Goal: Task Accomplishment & Management: Manage account settings

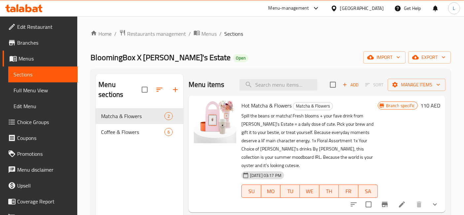
click at [365, 9] on div "[GEOGRAPHIC_DATA]" at bounding box center [362, 8] width 44 height 7
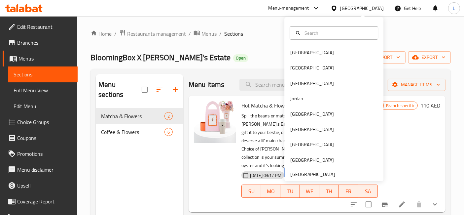
click at [304, 171] on div "Bahrain Egypt Iraq Jordan Kuwait Oman Qatar Saudi Arabia United Arab Emirates" at bounding box center [333, 113] width 99 height 136
click at [303, 173] on div "Bahrain Egypt Iraq Jordan Kuwait Oman Qatar Saudi Arabia United Arab Emirates" at bounding box center [333, 113] width 99 height 136
click at [302, 173] on div "Bahrain Egypt Iraq Jordan Kuwait Oman Qatar Saudi Arabia United Arab Emirates" at bounding box center [333, 113] width 99 height 136
click at [28, 62] on span "Menus" at bounding box center [45, 58] width 54 height 8
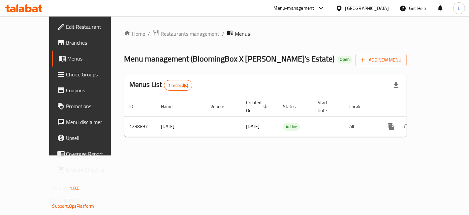
click at [17, 6] on icon at bounding box center [18, 8] width 2 height 8
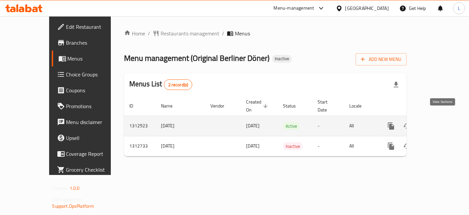
click at [442, 122] on icon "enhanced table" at bounding box center [439, 126] width 8 height 8
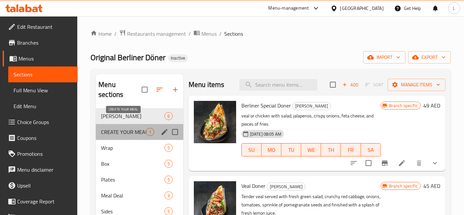
click at [124, 128] on span "CREATE YOUR MEAL" at bounding box center [123, 132] width 45 height 8
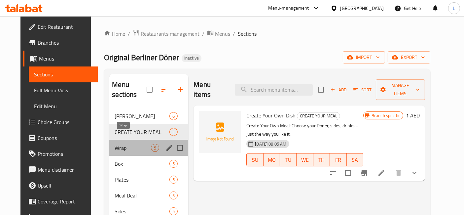
click at [125, 144] on span "Wrap" at bounding box center [133, 148] width 36 height 8
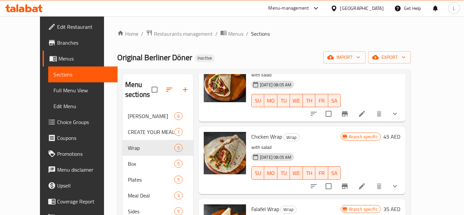
scroll to position [110, 0]
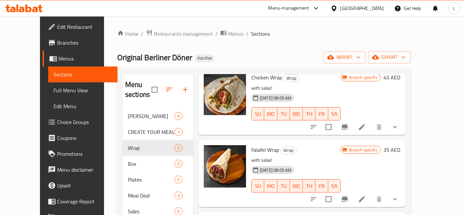
click at [32, 7] on icon at bounding box center [23, 8] width 37 height 8
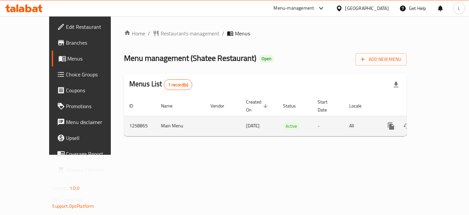
click at [440, 122] on icon "enhanced table" at bounding box center [439, 126] width 8 height 8
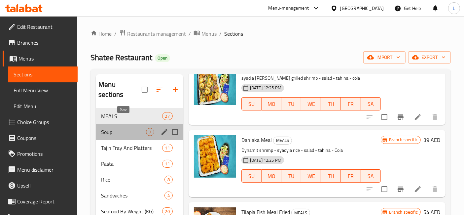
click at [126, 128] on span "Soup" at bounding box center [123, 132] width 45 height 8
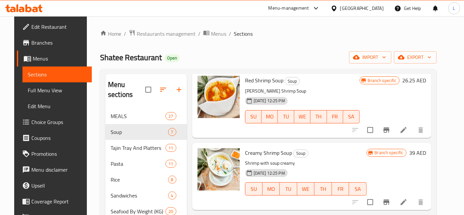
scroll to position [323, 0]
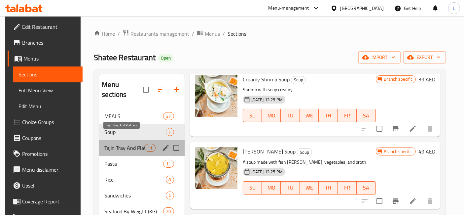
click at [135, 144] on span "Tajin Tray And Platters" at bounding box center [124, 148] width 40 height 8
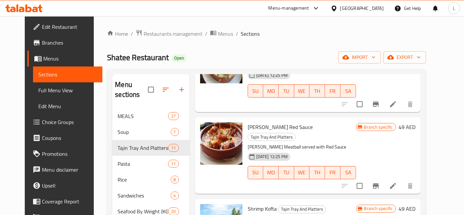
scroll to position [594, 0]
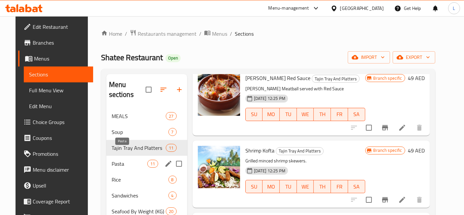
click at [119, 159] on span "Pasta" at bounding box center [130, 163] width 36 height 8
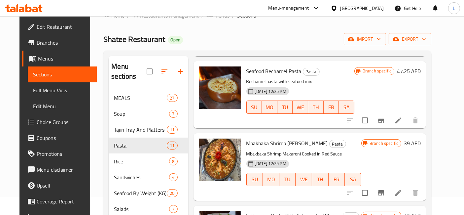
scroll to position [92, 0]
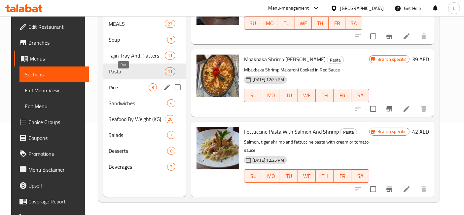
click at [112, 83] on span "Rice" at bounding box center [129, 87] width 40 height 8
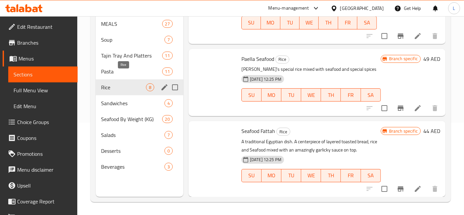
scroll to position [387, 0]
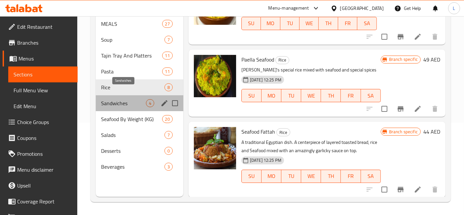
click at [128, 99] on span "Sandwiches" at bounding box center [123, 103] width 45 height 8
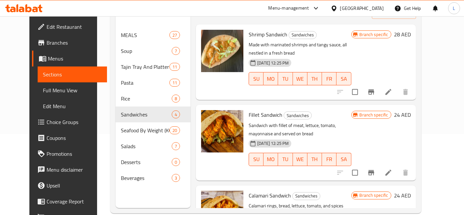
scroll to position [92, 0]
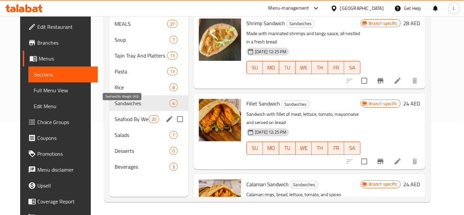
click at [132, 115] on span "Seafood By Weight (KG)" at bounding box center [132, 119] width 34 height 8
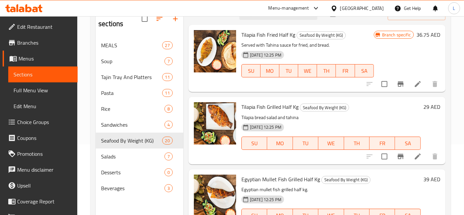
scroll to position [92, 0]
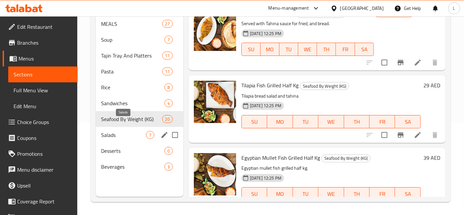
click at [126, 131] on span "Salads" at bounding box center [123, 135] width 45 height 8
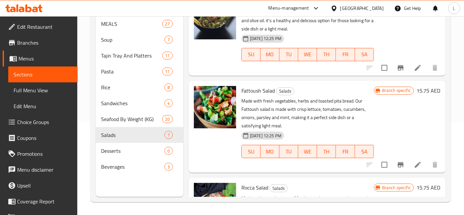
scroll to position [73, 0]
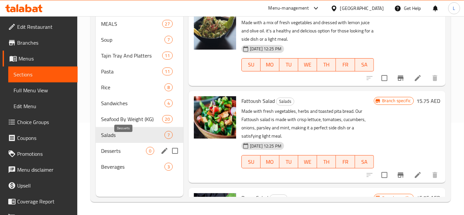
click at [127, 147] on span "Desserts" at bounding box center [123, 151] width 45 height 8
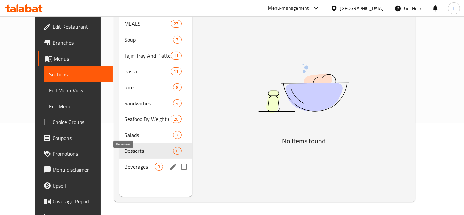
click at [131, 162] on span "Beverages" at bounding box center [139, 166] width 30 height 8
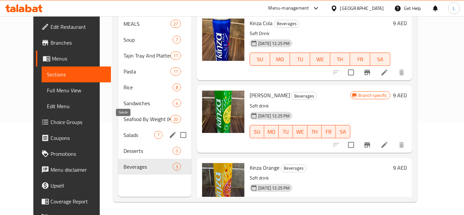
click at [123, 131] on span "Salads" at bounding box center [138, 135] width 31 height 8
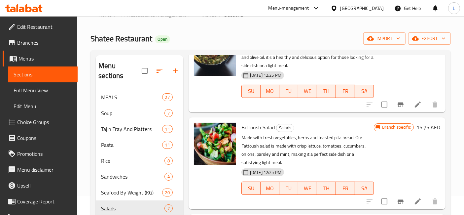
scroll to position [183, 0]
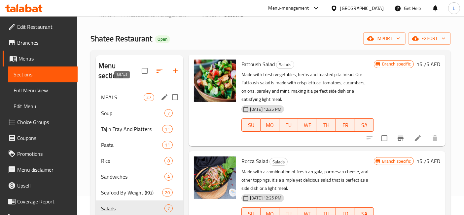
click at [115, 93] on span "MEALS" at bounding box center [122, 97] width 42 height 8
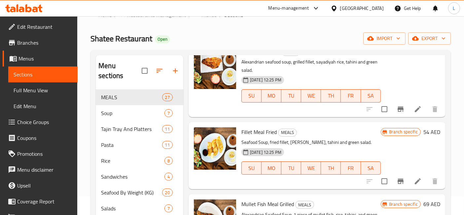
scroll to position [440, 0]
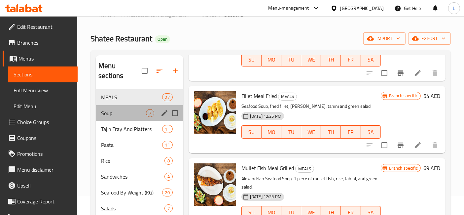
click at [99, 105] on div "Soup 7" at bounding box center [139, 113] width 87 height 16
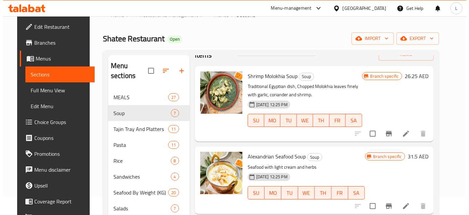
scroll to position [37, 0]
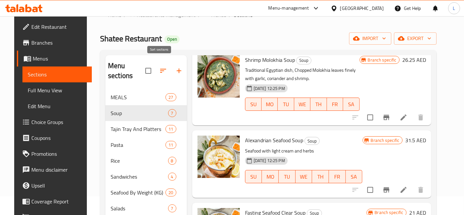
click at [160, 69] on icon "button" at bounding box center [163, 71] width 6 height 4
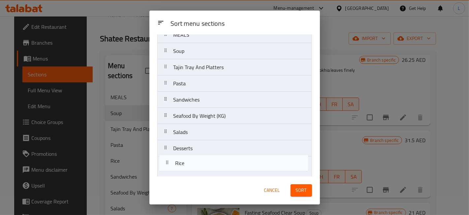
scroll to position [41, 0]
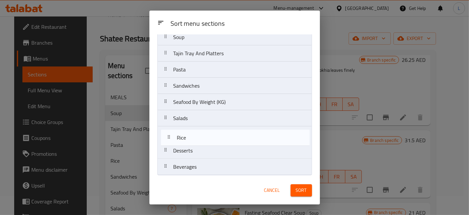
drag, startPoint x: 194, startPoint y: 122, endPoint x: 197, endPoint y: 138, distance: 16.2
click at [197, 138] on nav "MEALS Soup Tajin Tray And Platters Pasta Rice Sandwiches Seafood By Weight (KG)…" at bounding box center [234, 94] width 155 height 162
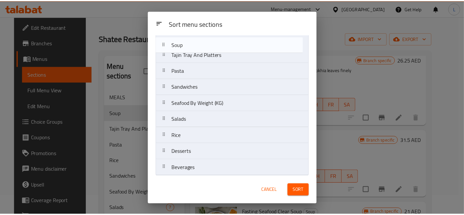
scroll to position [39, 0]
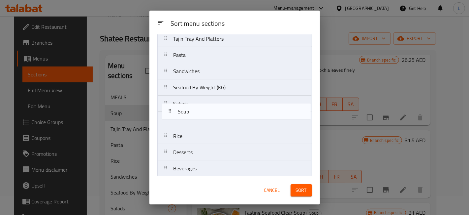
drag, startPoint x: 167, startPoint y: 38, endPoint x: 171, endPoint y: 110, distance: 71.8
click at [171, 111] on nav "MEALS Soup Tajin Tray And Platters Pasta Sandwiches Seafood By Weight (KG) Sala…" at bounding box center [234, 95] width 155 height 162
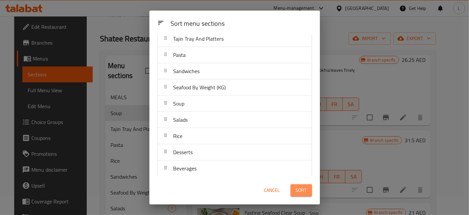
click at [298, 189] on span "Sort" at bounding box center [301, 190] width 11 height 8
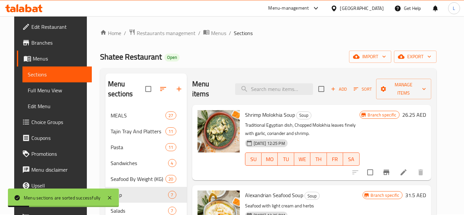
scroll to position [0, 0]
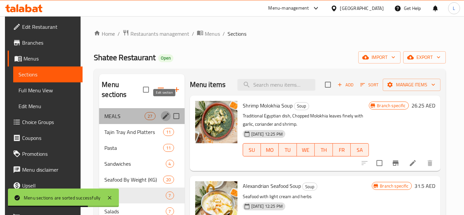
click at [163, 112] on icon "edit" at bounding box center [166, 116] width 8 height 8
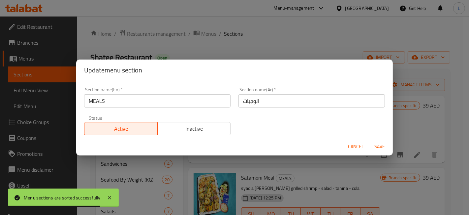
click at [129, 98] on input "MEALS" at bounding box center [157, 100] width 147 height 13
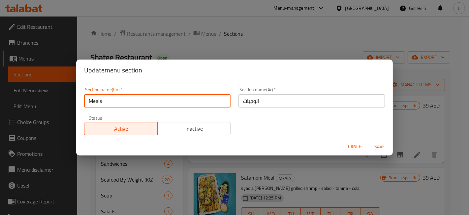
type input "Meals"
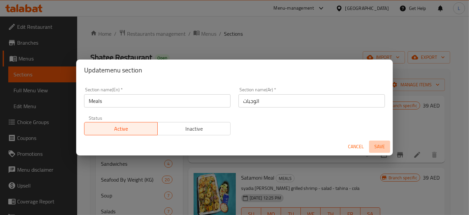
click at [381, 141] on button "Save" at bounding box center [379, 146] width 21 height 12
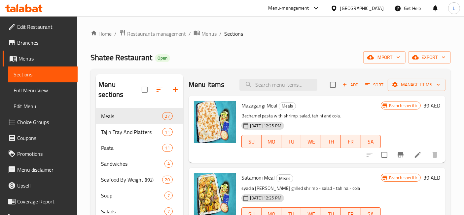
click at [30, 7] on icon at bounding box center [28, 8] width 6 height 8
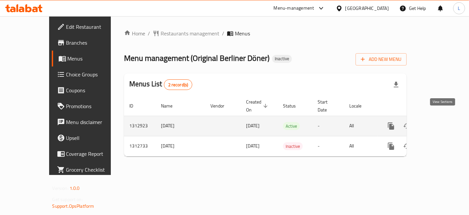
click at [442, 122] on icon "enhanced table" at bounding box center [439, 126] width 8 height 8
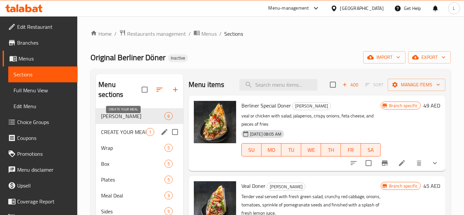
click at [120, 128] on span "CREATE YOUR MEAL" at bounding box center [123, 132] width 45 height 8
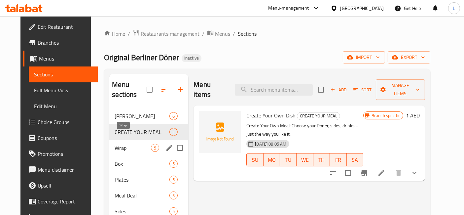
click at [121, 144] on span "Wrap" at bounding box center [133, 148] width 36 height 8
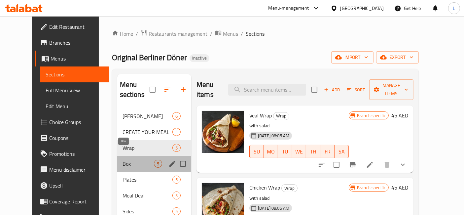
click at [122, 159] on span "Box" at bounding box center [137, 163] width 31 height 8
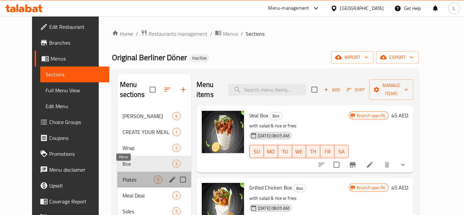
click at [122, 175] on span "Plates" at bounding box center [137, 179] width 31 height 8
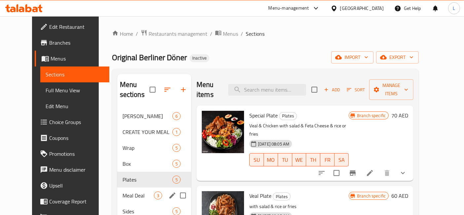
click at [122, 191] on span "Meal Deal" at bounding box center [137, 195] width 31 height 8
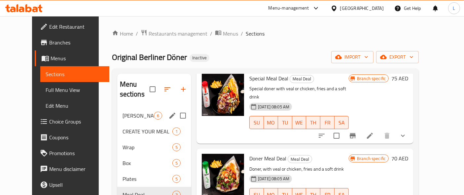
scroll to position [37, 0]
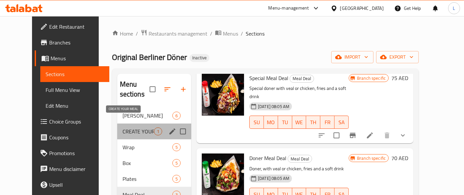
click at [126, 128] on span "CREATE YOUR MEAL" at bounding box center [137, 132] width 31 height 8
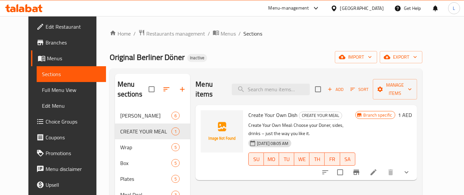
scroll to position [37, 0]
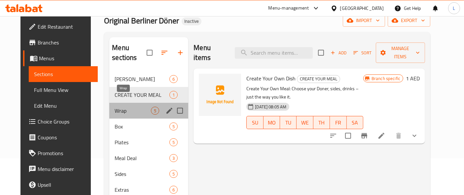
click at [131, 107] on span "Wrap" at bounding box center [133, 111] width 36 height 8
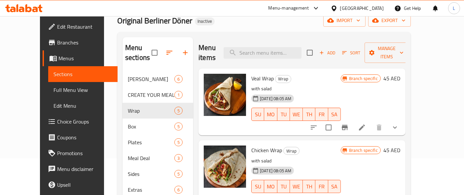
scroll to position [37, 0]
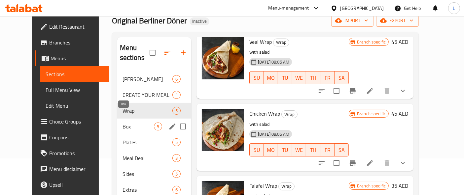
click at [122, 123] on span "Box" at bounding box center [137, 127] width 31 height 8
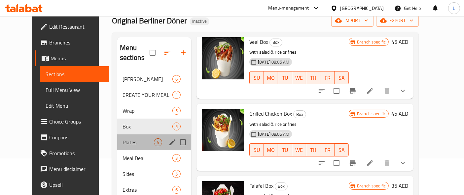
click at [117, 136] on div "Plates 5" at bounding box center [154, 143] width 74 height 16
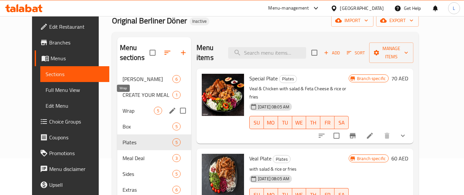
click at [129, 107] on span "Wrap" at bounding box center [137, 111] width 31 height 8
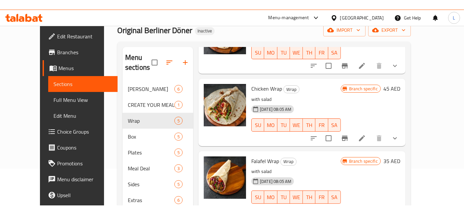
scroll to position [73, 0]
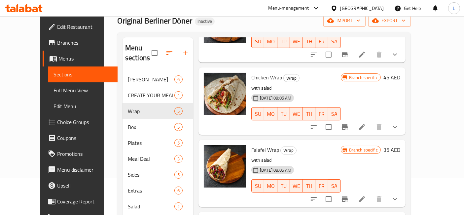
click at [368, 7] on div "[GEOGRAPHIC_DATA]" at bounding box center [362, 8] width 44 height 7
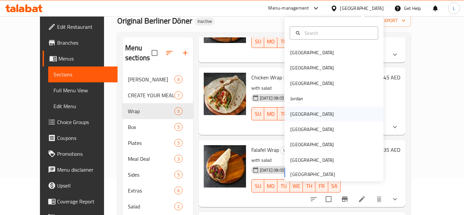
click at [293, 115] on div "Kuwait" at bounding box center [312, 113] width 44 height 7
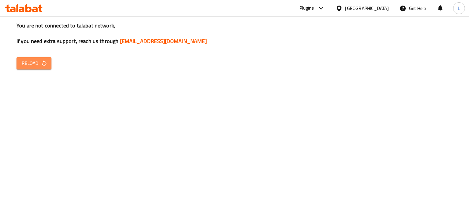
click at [17, 64] on button "Reload" at bounding box center [34, 63] width 35 height 12
click at [23, 62] on span "Reload" at bounding box center [34, 63] width 24 height 8
click at [35, 65] on span "Reload" at bounding box center [34, 63] width 24 height 8
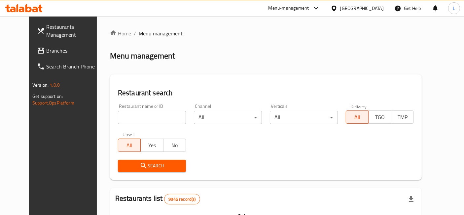
click at [46, 51] on span "Branches" at bounding box center [73, 51] width 55 height 8
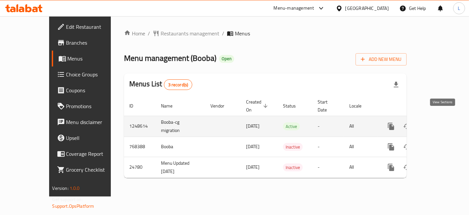
click at [443, 122] on icon "enhanced table" at bounding box center [439, 126] width 8 height 8
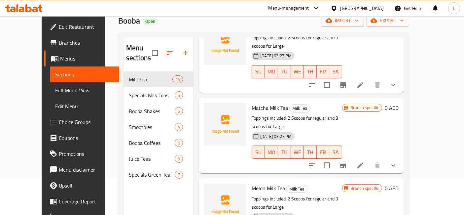
scroll to position [367, 0]
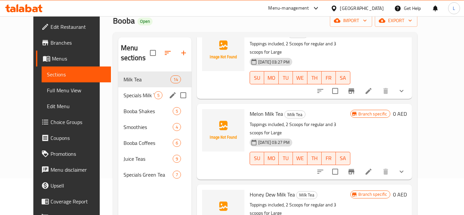
click at [129, 91] on div "Specials Milk Teas 5" at bounding box center [155, 95] width 74 height 16
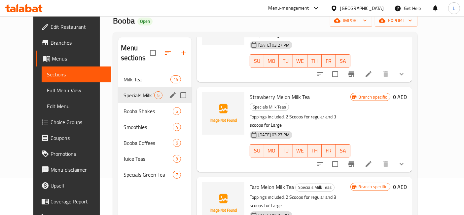
scroll to position [162, 0]
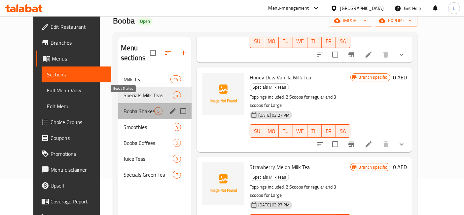
click at [126, 107] on span "Booba Shakes" at bounding box center [138, 111] width 31 height 8
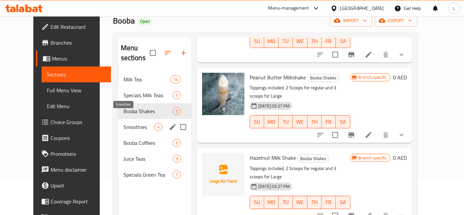
click at [123, 123] on span "Smoothies" at bounding box center [138, 127] width 31 height 8
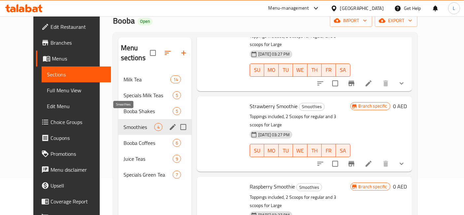
scroll to position [90, 0]
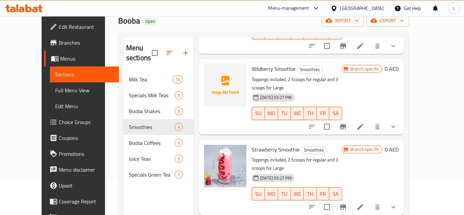
click at [32, 7] on icon at bounding box center [23, 8] width 37 height 8
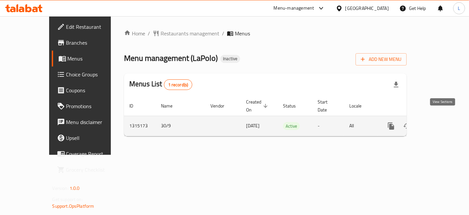
click at [441, 122] on icon "enhanced table" at bounding box center [439, 126] width 8 height 8
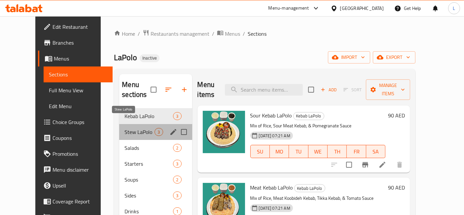
click at [130, 128] on span "Stew LaPolo" at bounding box center [139, 132] width 30 height 8
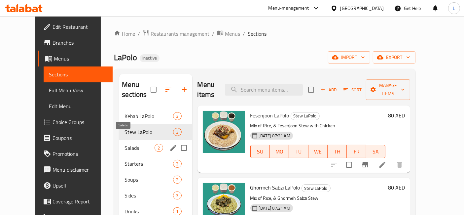
click at [124, 144] on span "Salads" at bounding box center [139, 148] width 30 height 8
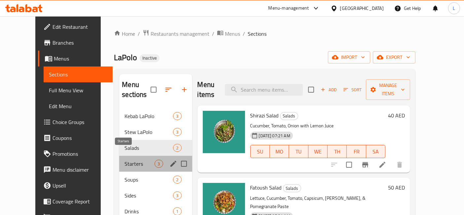
click at [124, 159] on span "Starters" at bounding box center [139, 163] width 30 height 8
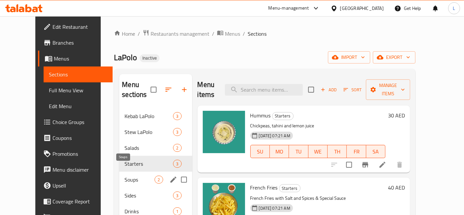
click at [124, 175] on span "Soups" at bounding box center [139, 179] width 30 height 8
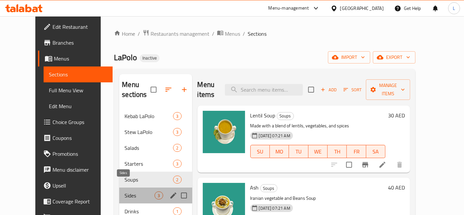
click at [124, 191] on span "Sides" at bounding box center [139, 195] width 30 height 8
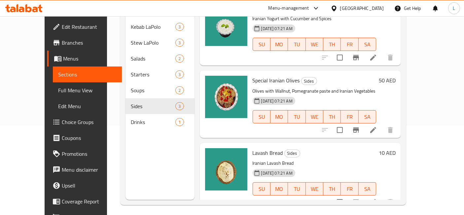
scroll to position [92, 0]
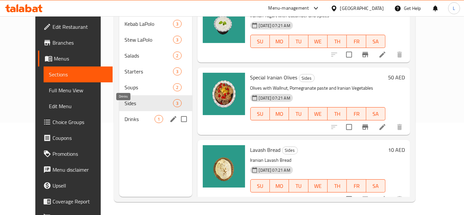
click at [124, 115] on span "Drinks" at bounding box center [139, 119] width 30 height 8
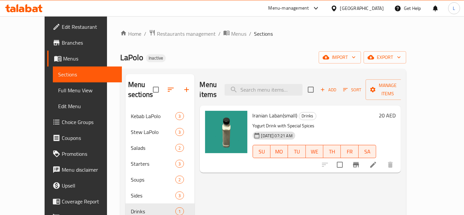
click at [27, 7] on icon at bounding box center [23, 8] width 37 height 8
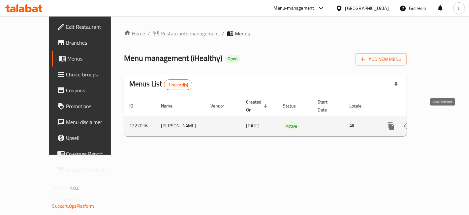
click at [441, 123] on icon "enhanced table" at bounding box center [439, 126] width 6 height 6
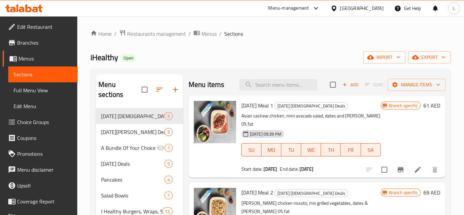
click at [26, 43] on span "Branches" at bounding box center [44, 43] width 55 height 8
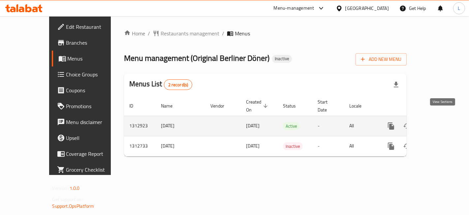
click at [440, 122] on icon "enhanced table" at bounding box center [439, 126] width 8 height 8
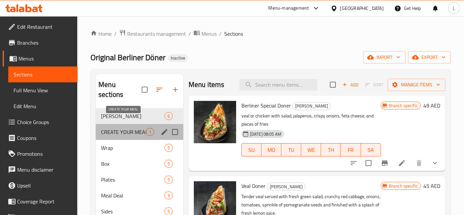
click at [138, 128] on span "CREATE YOUR MEAL" at bounding box center [123, 132] width 45 height 8
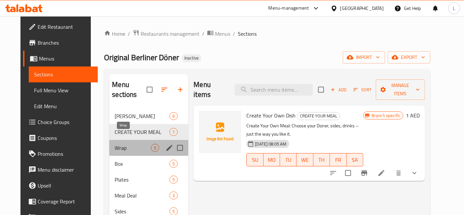
click at [121, 144] on span "Wrap" at bounding box center [133, 148] width 36 height 8
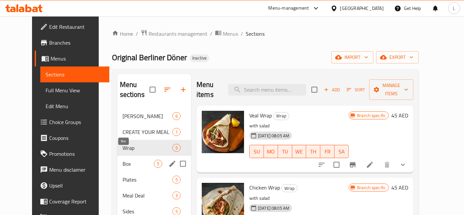
click at [122, 159] on span "Box" at bounding box center [137, 163] width 31 height 8
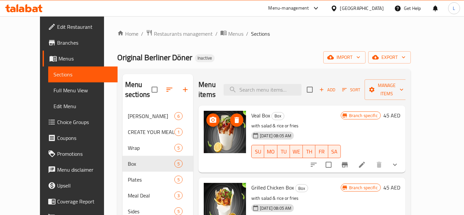
click at [227, 120] on img at bounding box center [225, 132] width 42 height 42
click at [222, 122] on img at bounding box center [225, 132] width 42 height 42
